Goal: Task Accomplishment & Management: Manage account settings

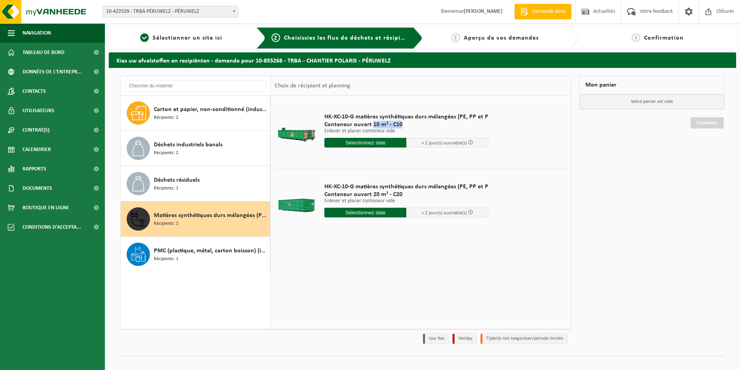
drag, startPoint x: 372, startPoint y: 122, endPoint x: 403, endPoint y: 127, distance: 31.4
click at [403, 127] on span "Conteneur ouvert 10 m³ - C10" at bounding box center [406, 125] width 164 height 8
click at [175, 123] on div "Carton et papier, non-conditionné (industriel) Récipients: 2" at bounding box center [211, 112] width 114 height 23
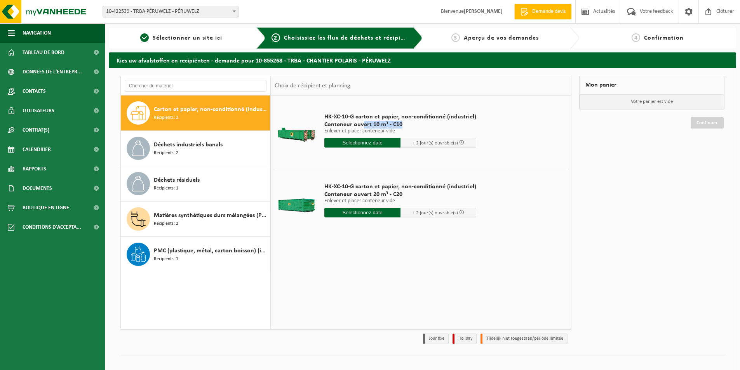
drag, startPoint x: 362, startPoint y: 126, endPoint x: 402, endPoint y: 127, distance: 39.6
click at [402, 127] on span "Conteneur ouvert 10 m³ - C10" at bounding box center [400, 125] width 152 height 8
click at [321, 276] on div "HK-XC-10-G carton et papier, non-conditionné (industriel) Conteneur ouvert 10 m…" at bounding box center [421, 212] width 300 height 233
click at [70, 50] on link "Tableau de bord" at bounding box center [52, 52] width 105 height 19
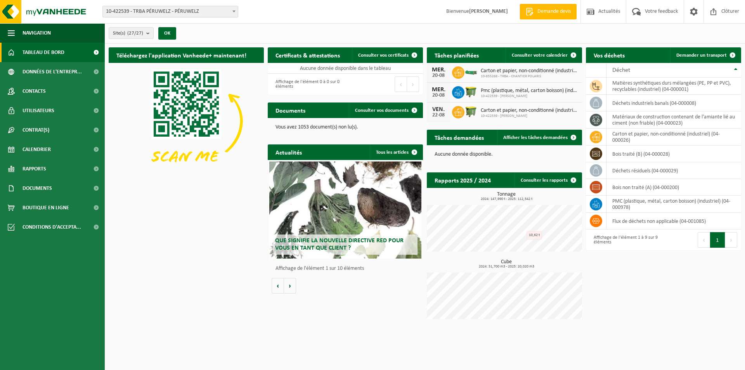
click at [493, 69] on span "Carton et papier, non-conditionné (industriel)" at bounding box center [529, 71] width 97 height 6
click at [498, 74] on span "10-855268 - TRBA - CHANTIER POLARIS" at bounding box center [529, 76] width 97 height 5
click at [572, 61] on span at bounding box center [574, 55] width 16 height 16
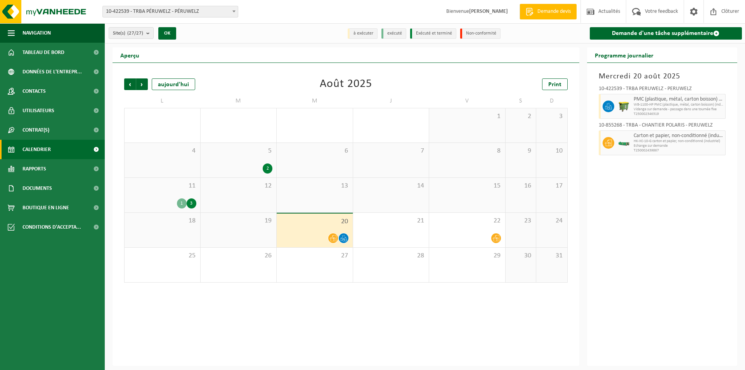
click at [337, 238] on span at bounding box center [333, 238] width 10 height 10
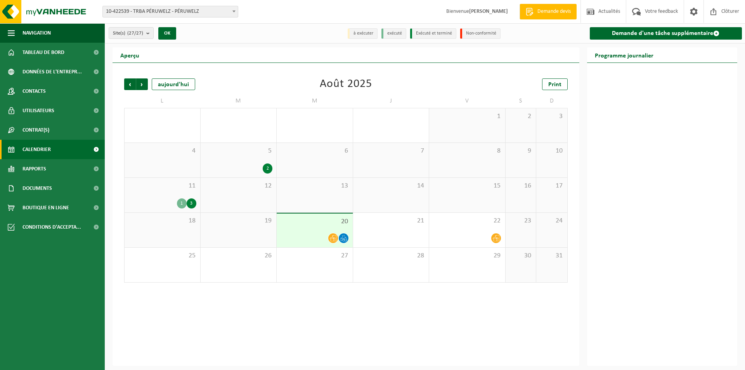
click at [334, 239] on icon at bounding box center [333, 238] width 7 height 7
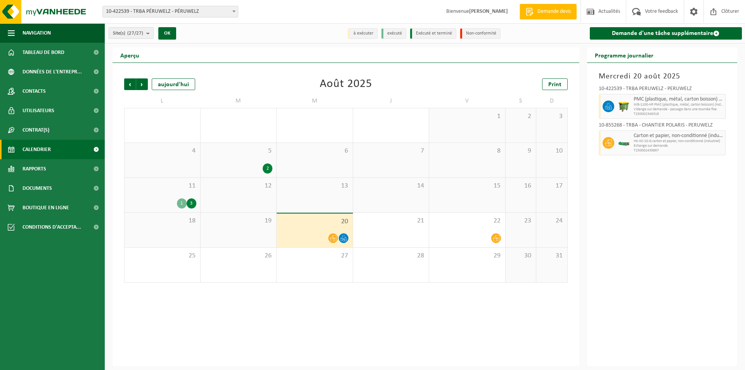
click at [671, 146] on span "Echange sur demande" at bounding box center [679, 146] width 90 height 5
click at [343, 240] on icon at bounding box center [344, 240] width 2 height 3
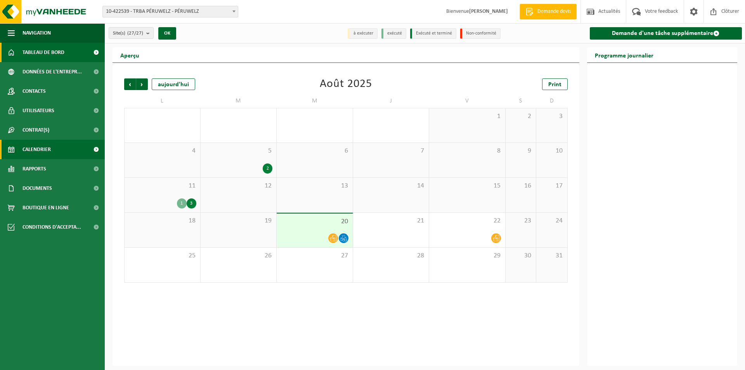
click at [42, 56] on span "Tableau de bord" at bounding box center [44, 52] width 42 height 19
